Goal: Transaction & Acquisition: Book appointment/travel/reservation

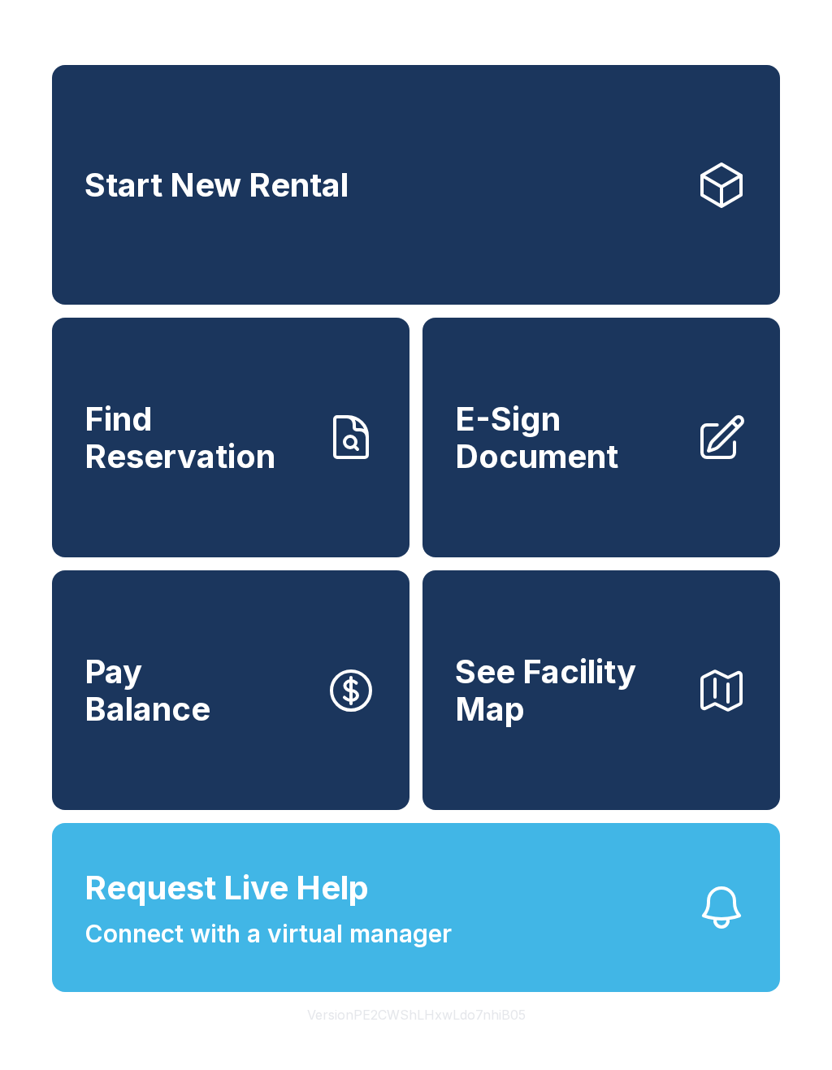
click at [423, 181] on link "Start New Rental" at bounding box center [416, 185] width 728 height 240
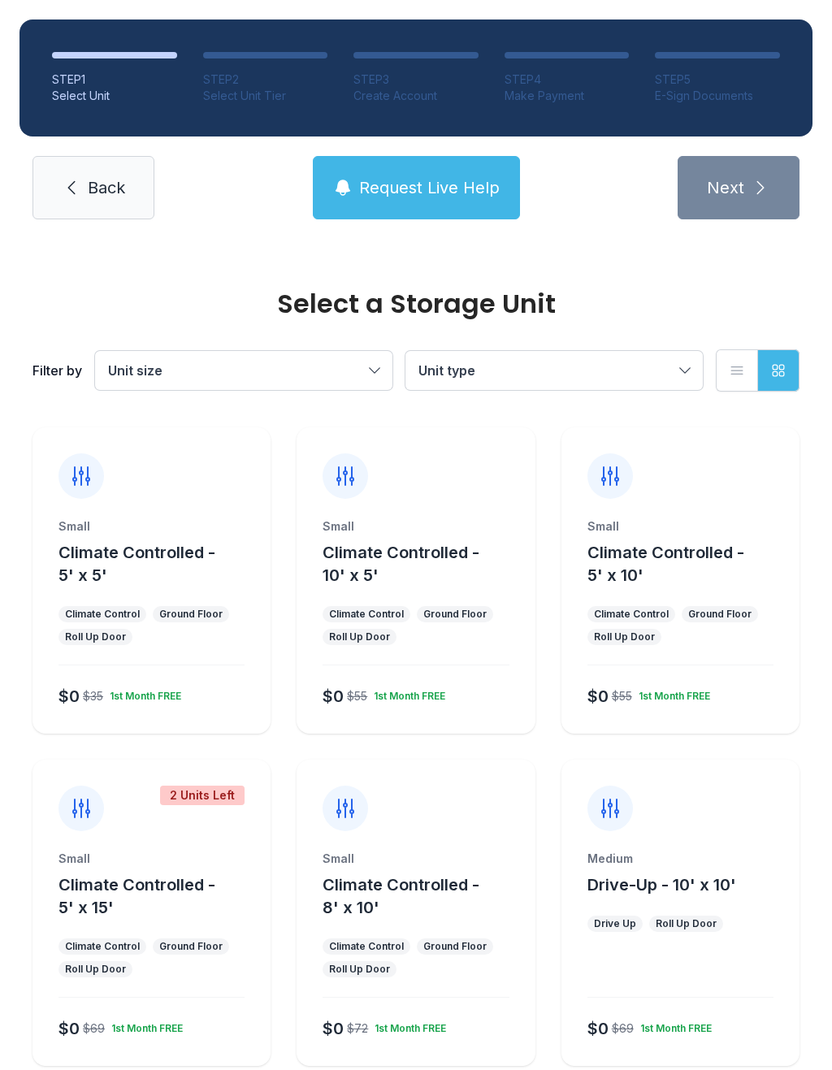
click at [158, 842] on div "2 Units Left Small Climate Controlled - 5' x 15' Climate Control Ground Floor R…" at bounding box center [151, 913] width 238 height 306
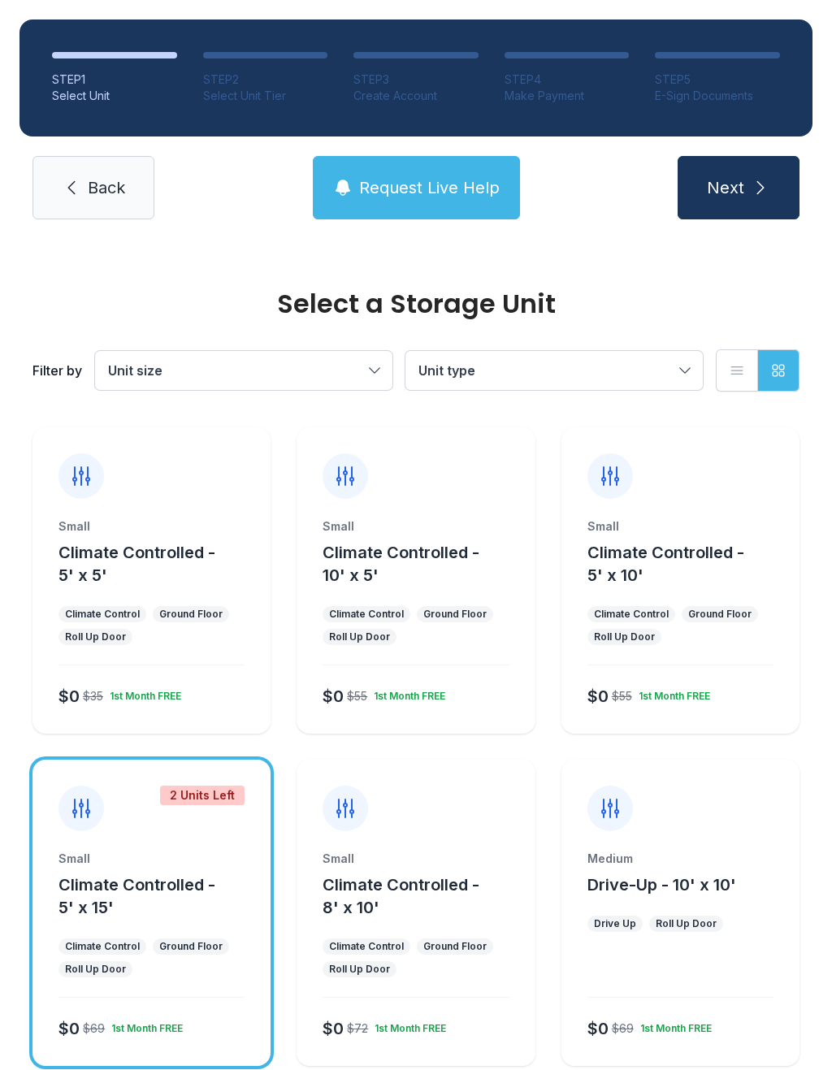
click at [755, 189] on icon "submit" at bounding box center [760, 187] width 19 height 19
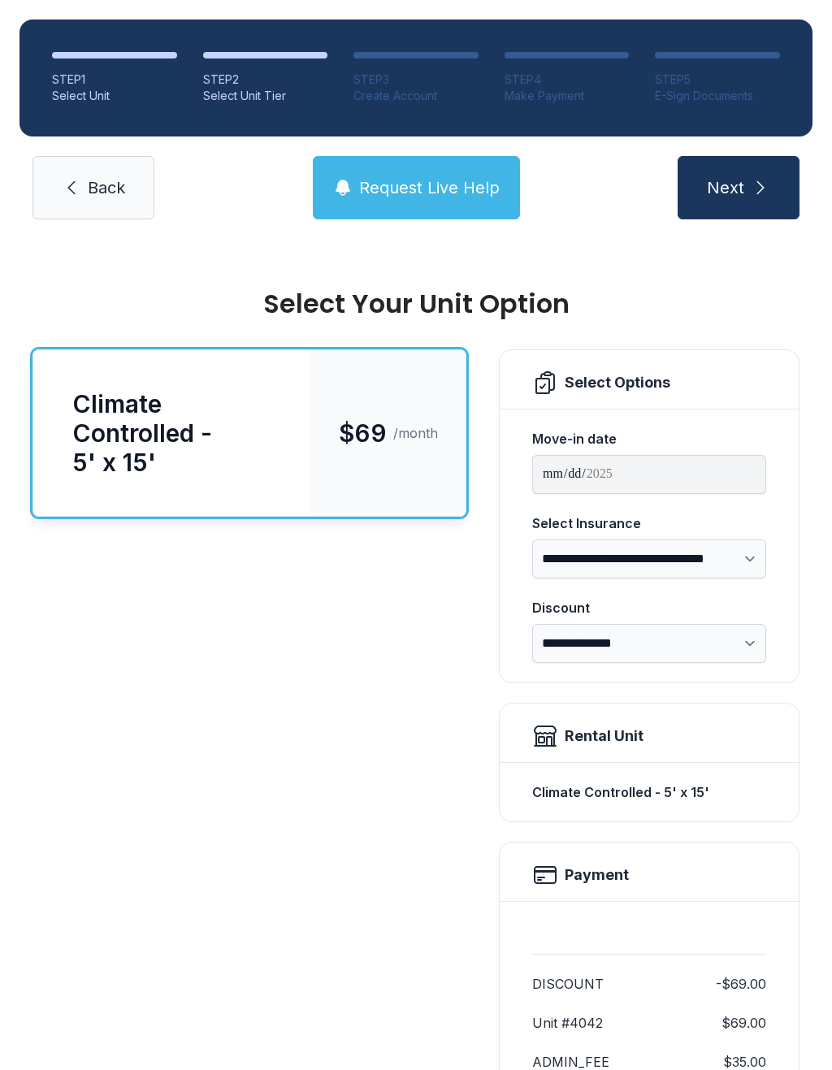
click at [751, 184] on icon "submit" at bounding box center [760, 187] width 19 height 19
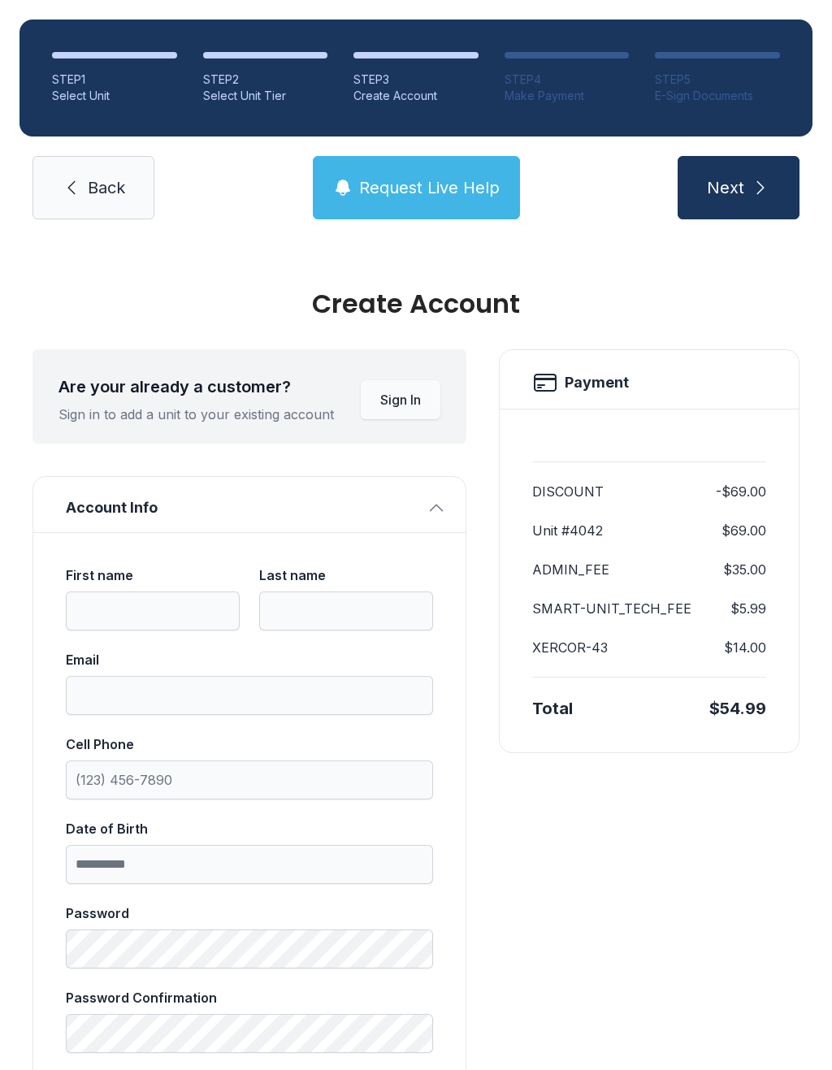
click at [110, 158] on link "Back" at bounding box center [93, 187] width 122 height 63
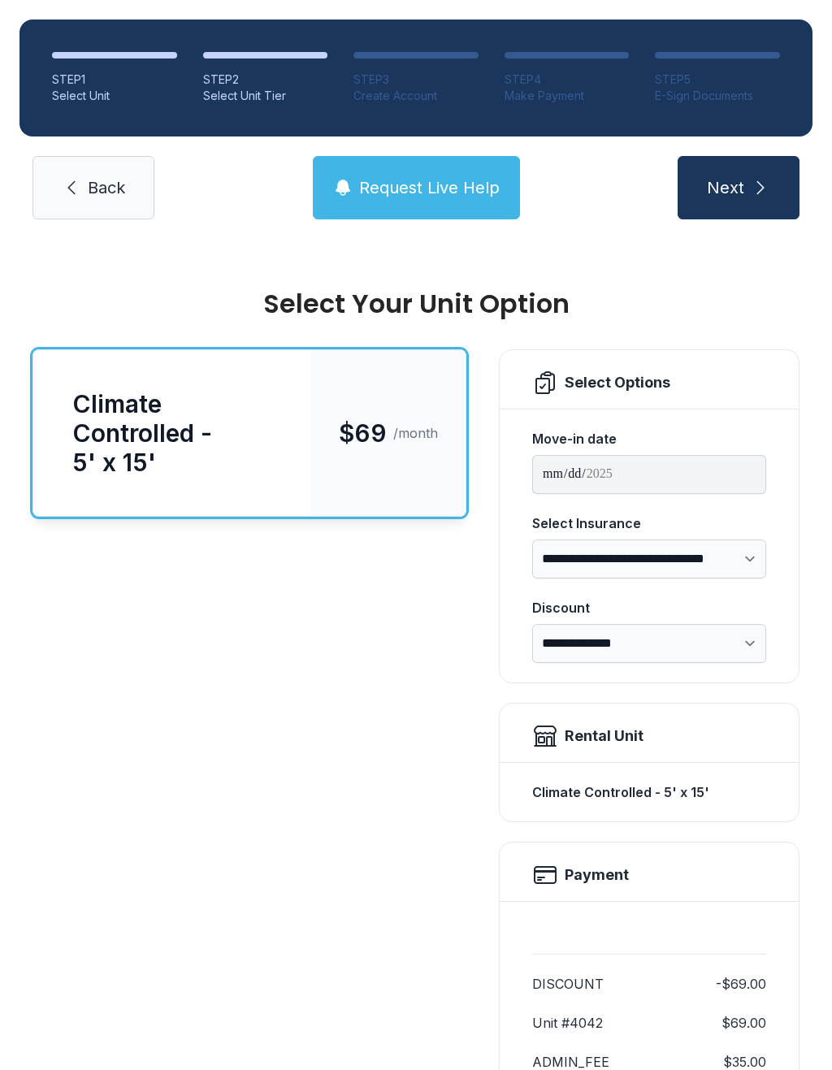
click at [110, 158] on link "Back" at bounding box center [93, 187] width 122 height 63
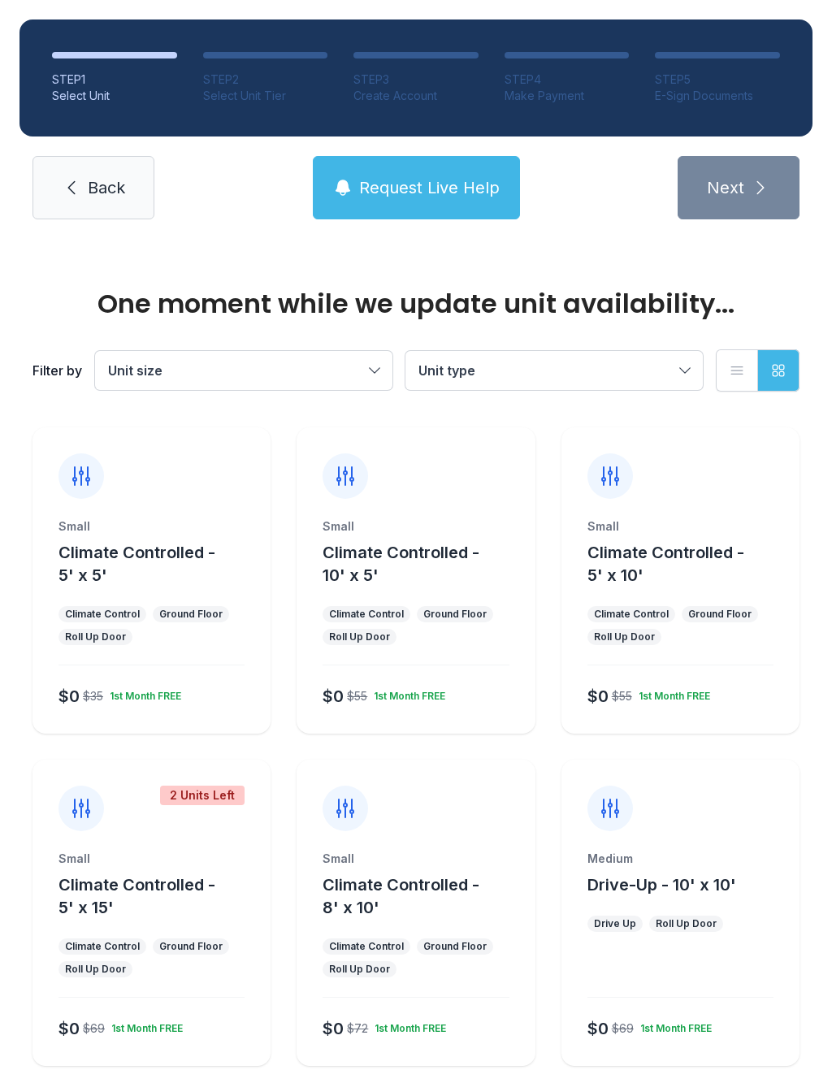
click at [112, 174] on link "Back" at bounding box center [93, 187] width 122 height 63
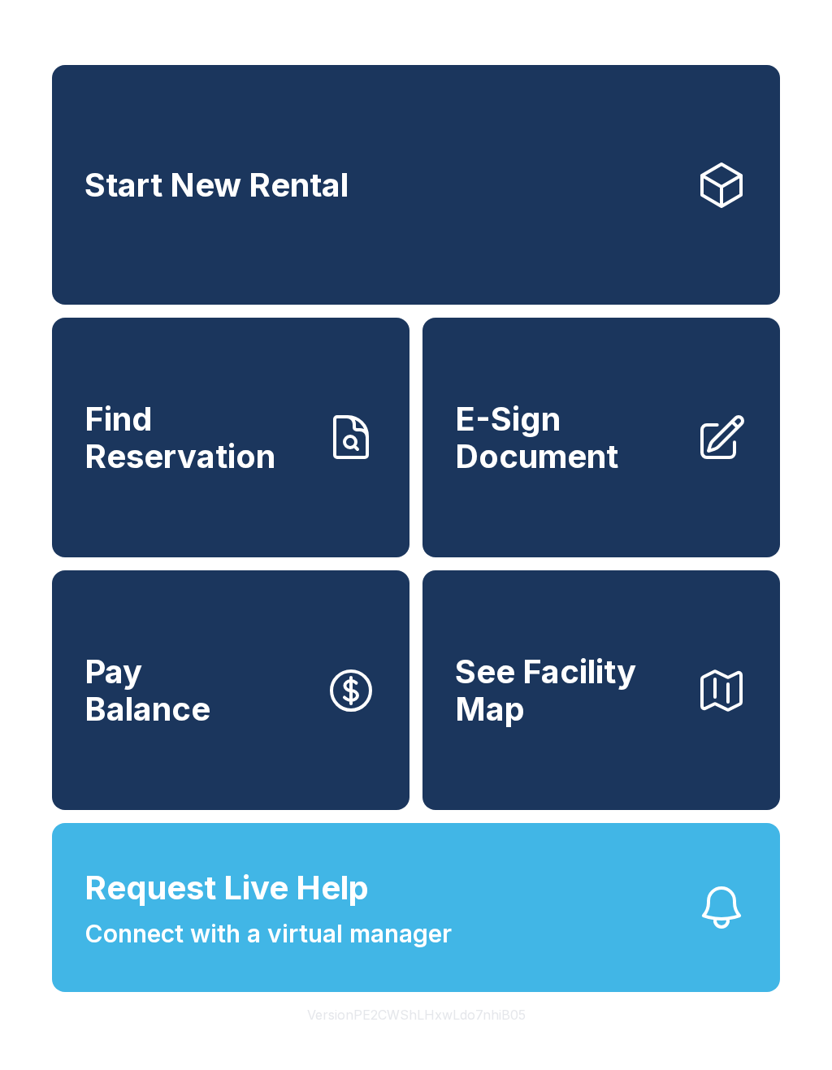
click at [111, 173] on span "Start New Rental" at bounding box center [216, 185] width 264 height 37
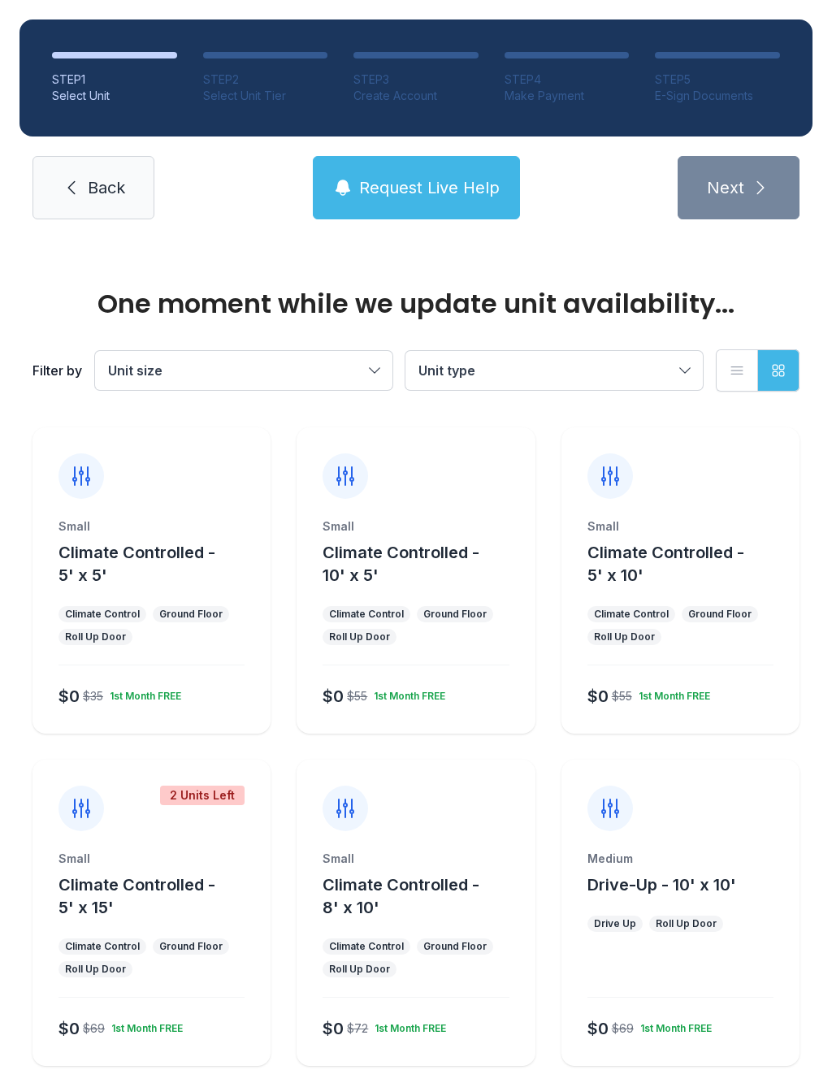
click at [88, 182] on span "Back" at bounding box center [106, 187] width 37 height 23
